Goal: Information Seeking & Learning: Learn about a topic

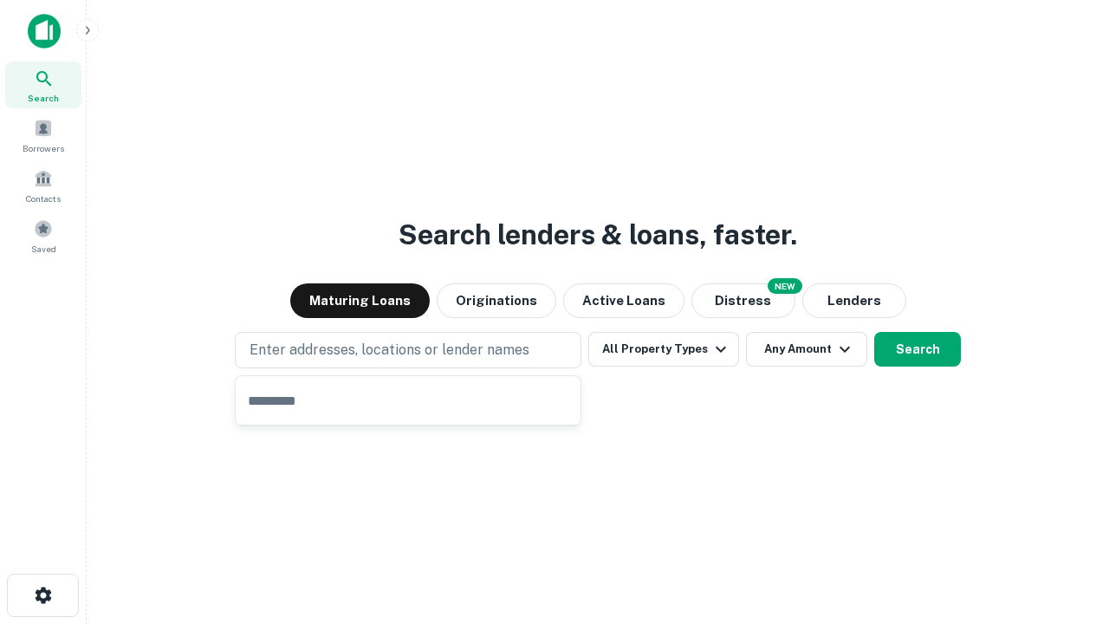
type input "**********"
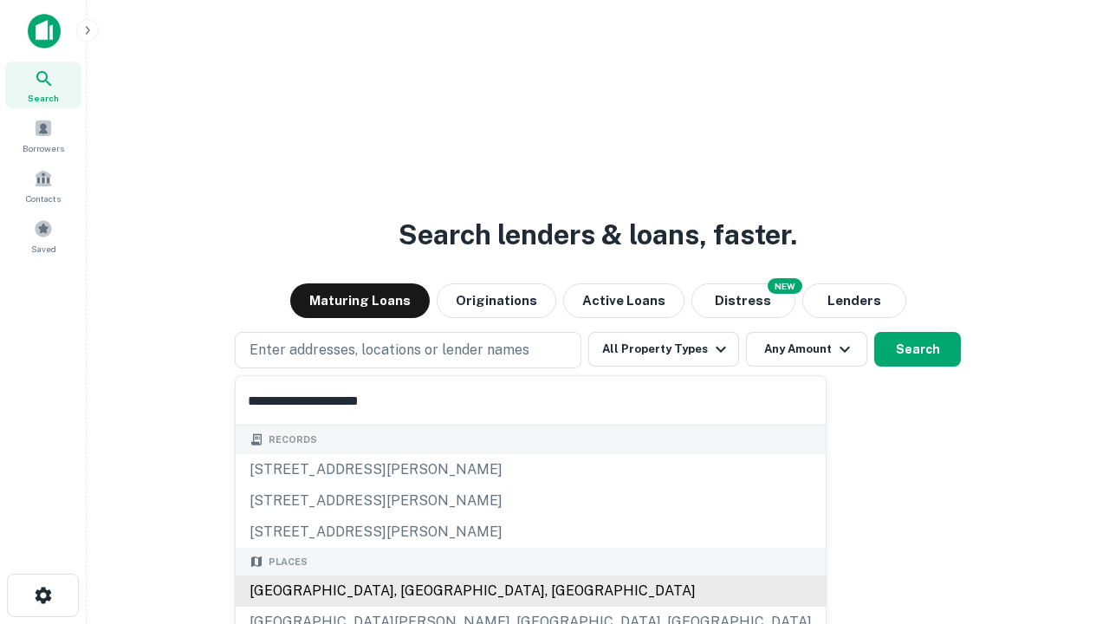
click at [414, 591] on div "[GEOGRAPHIC_DATA], [GEOGRAPHIC_DATA], [GEOGRAPHIC_DATA]" at bounding box center [531, 590] width 590 height 31
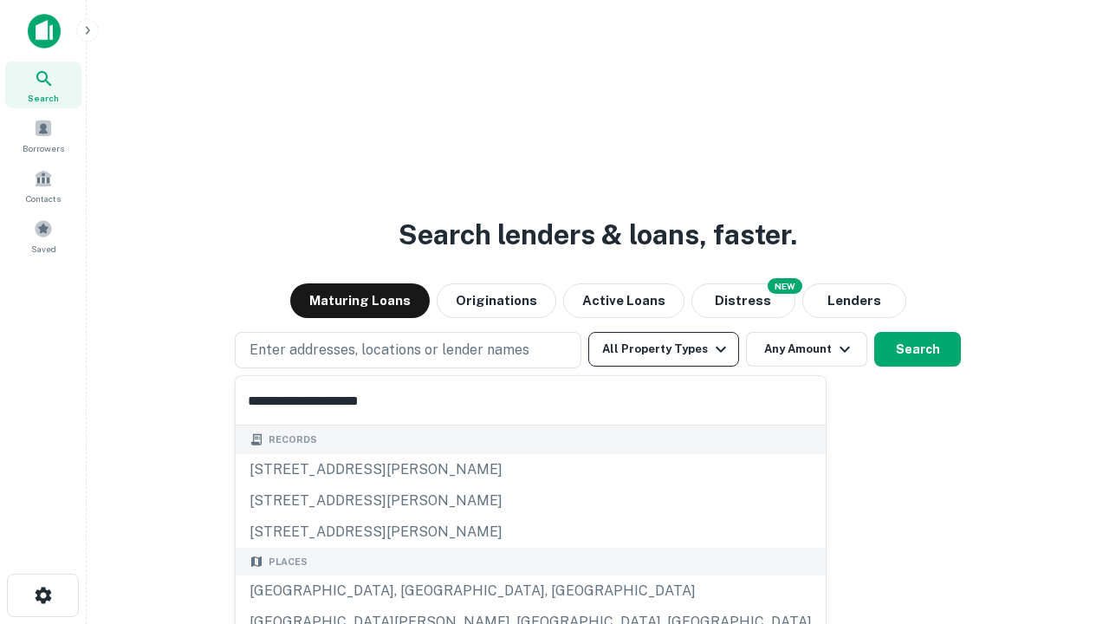
click at [664, 349] on button "All Property Types" at bounding box center [663, 349] width 151 height 35
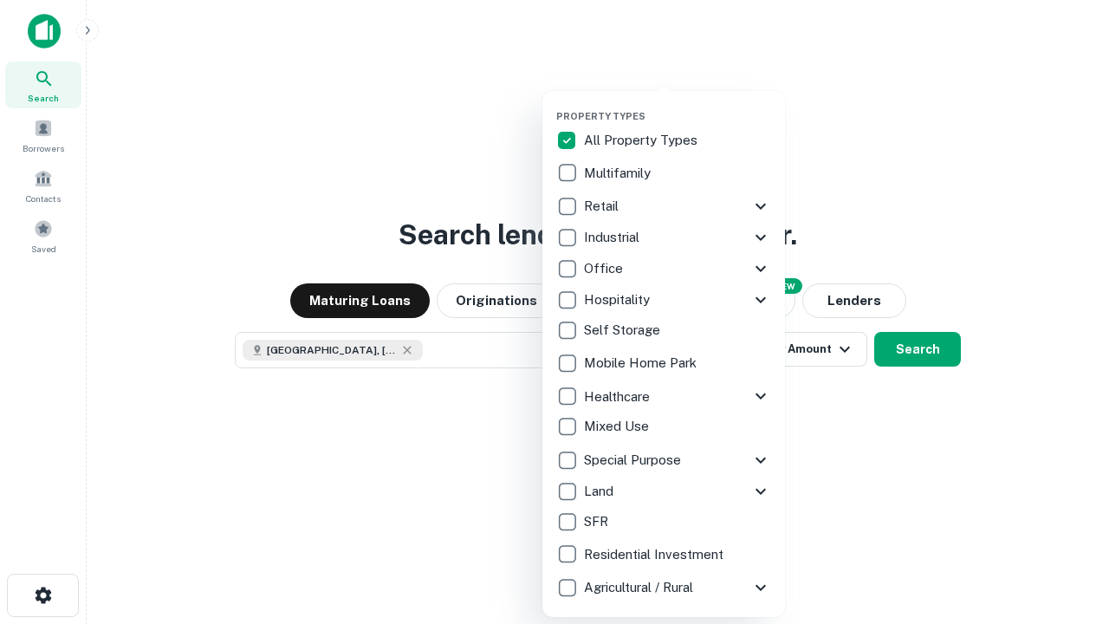
click at [677, 105] on button "button" at bounding box center [677, 105] width 243 height 1
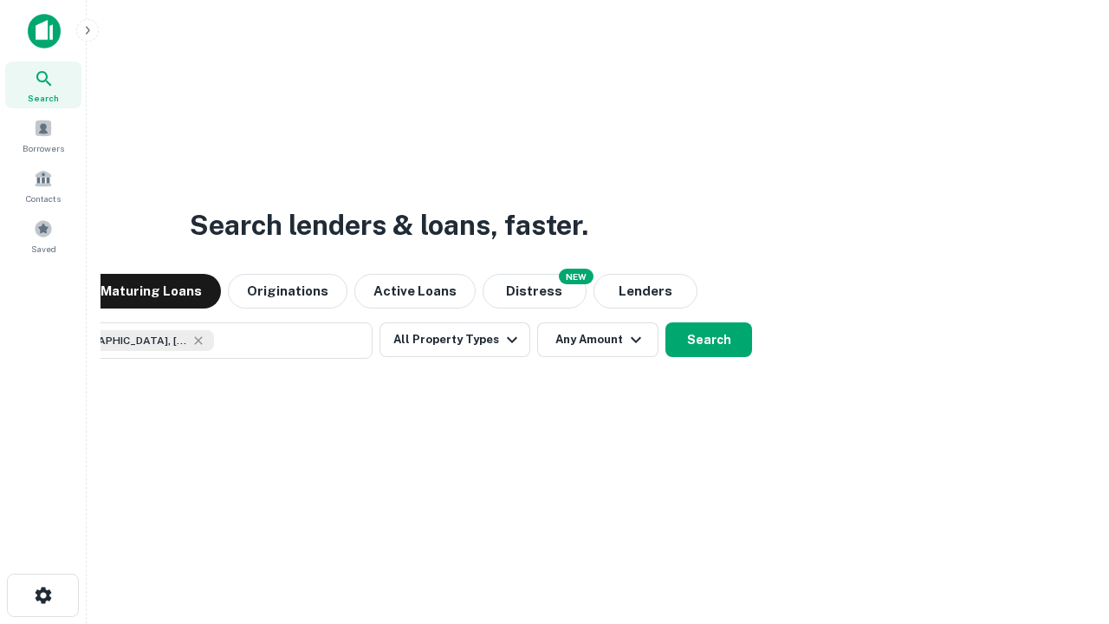
scroll to position [28, 0]
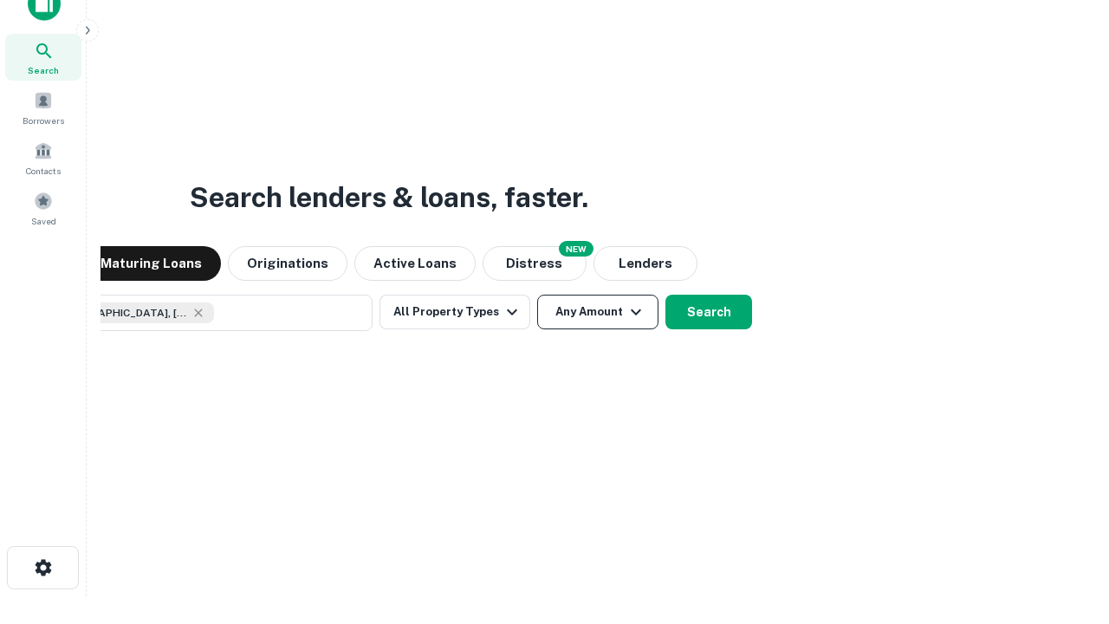
click at [537, 295] on button "Any Amount" at bounding box center [597, 312] width 121 height 35
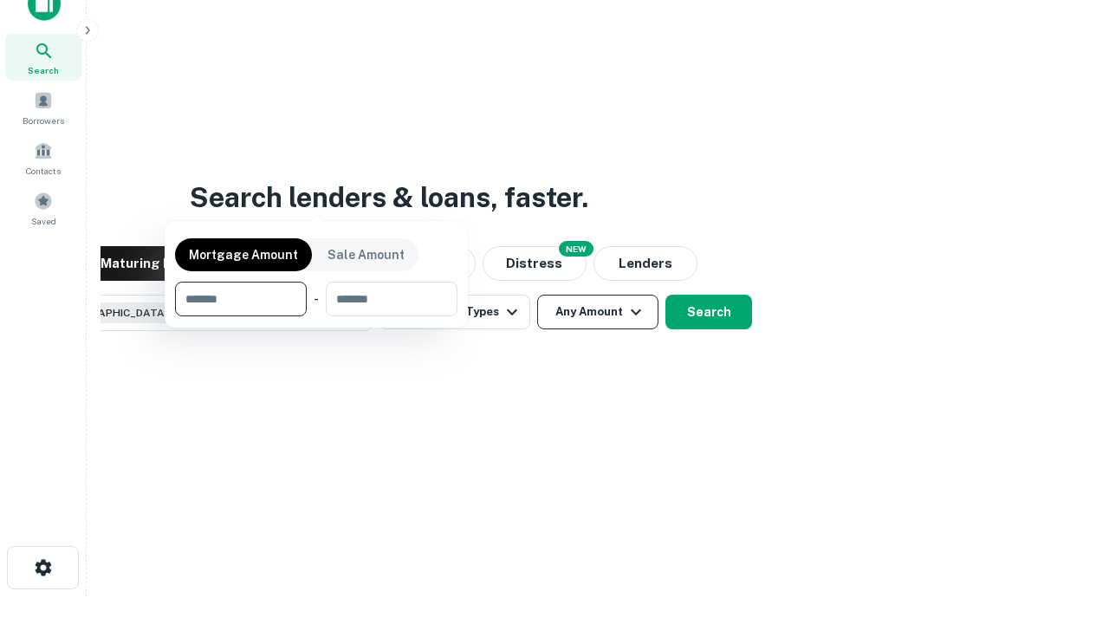
scroll to position [125, 490]
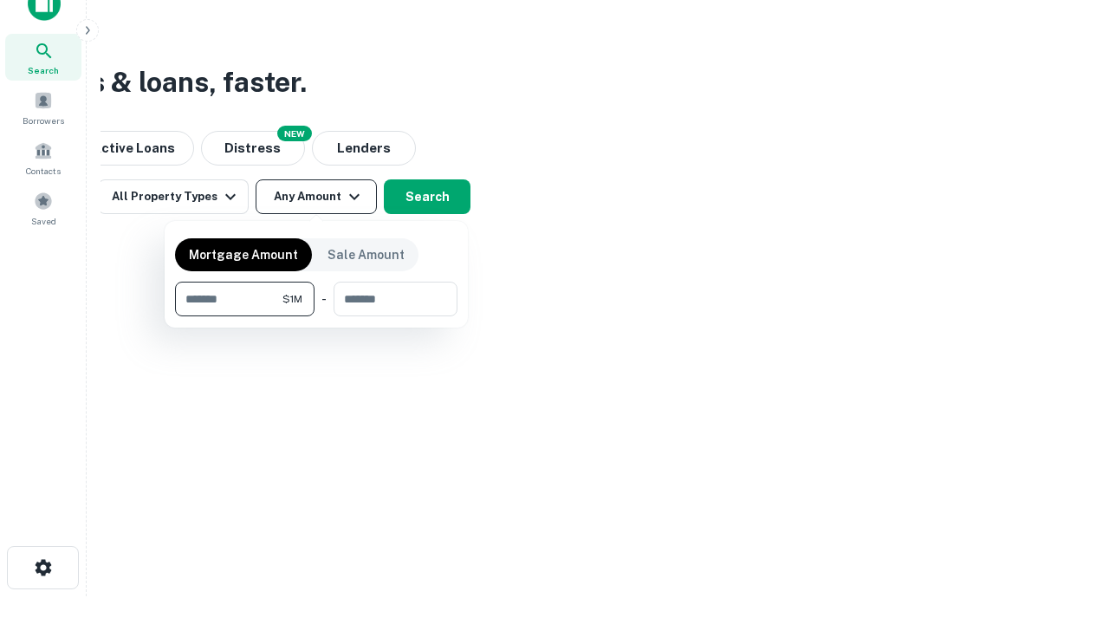
type input "*******"
click at [316, 316] on button "button" at bounding box center [316, 316] width 282 height 1
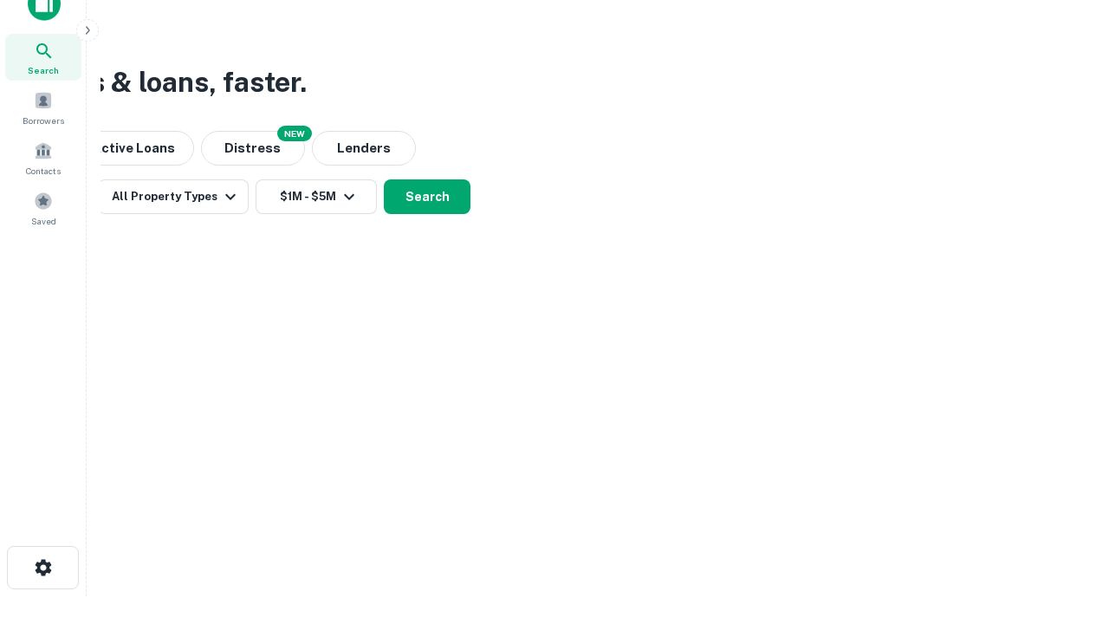
scroll to position [28, 0]
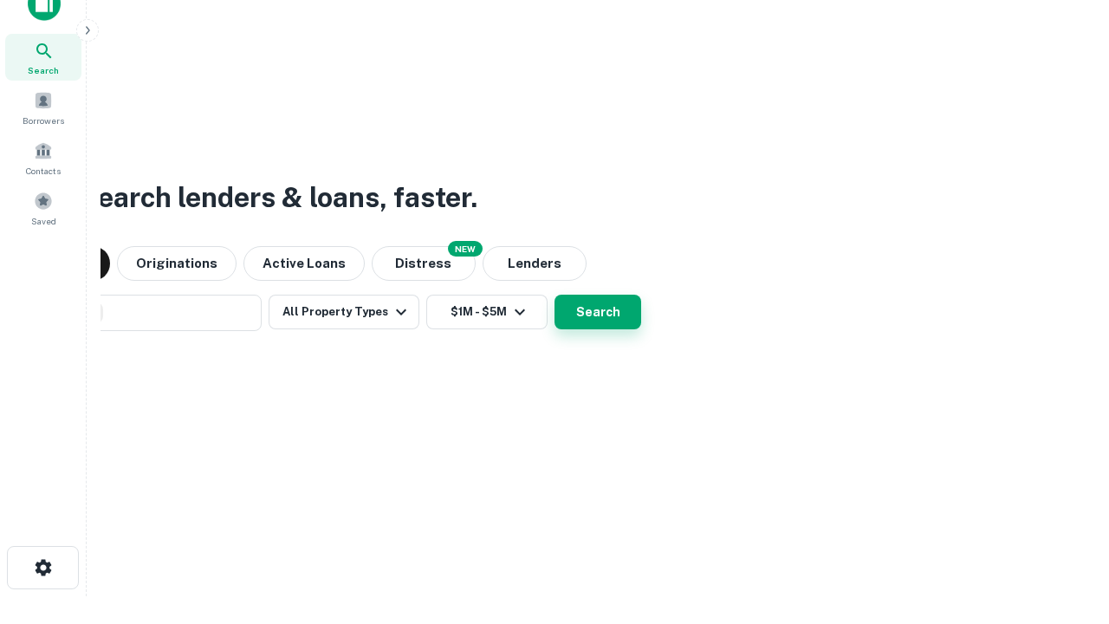
click at [554, 295] on button "Search" at bounding box center [597, 312] width 87 height 35
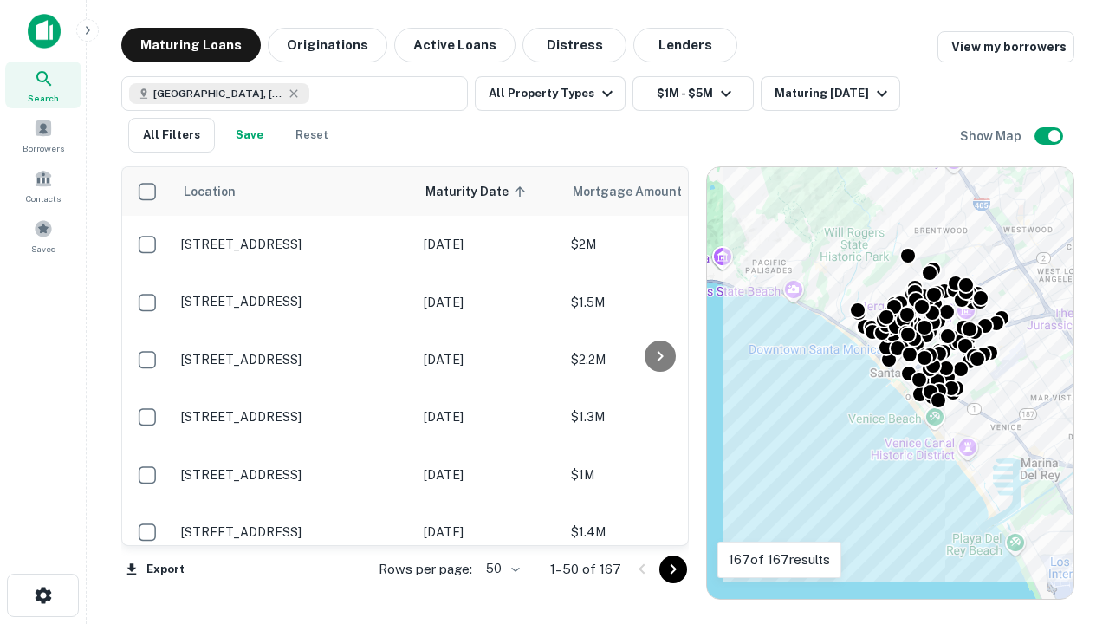
click at [500, 568] on body "Search Borrowers Contacts Saved Maturing Loans Originations Active Loans Distre…" at bounding box center [554, 312] width 1109 height 624
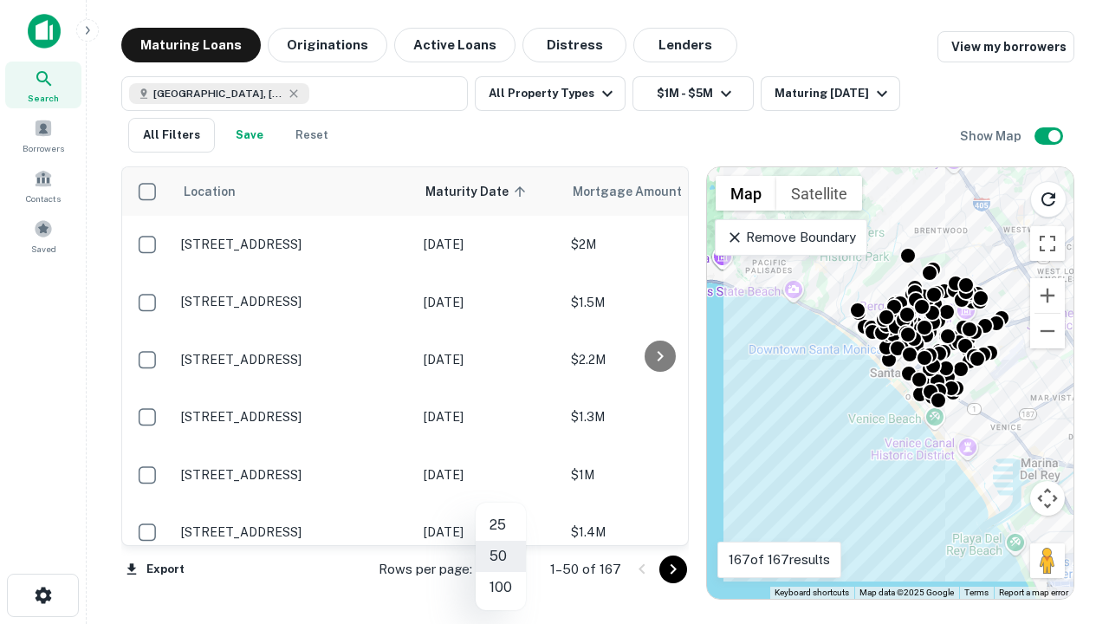
click at [501, 525] on li "25" at bounding box center [501, 524] width 50 height 31
